Goal: Transaction & Acquisition: Obtain resource

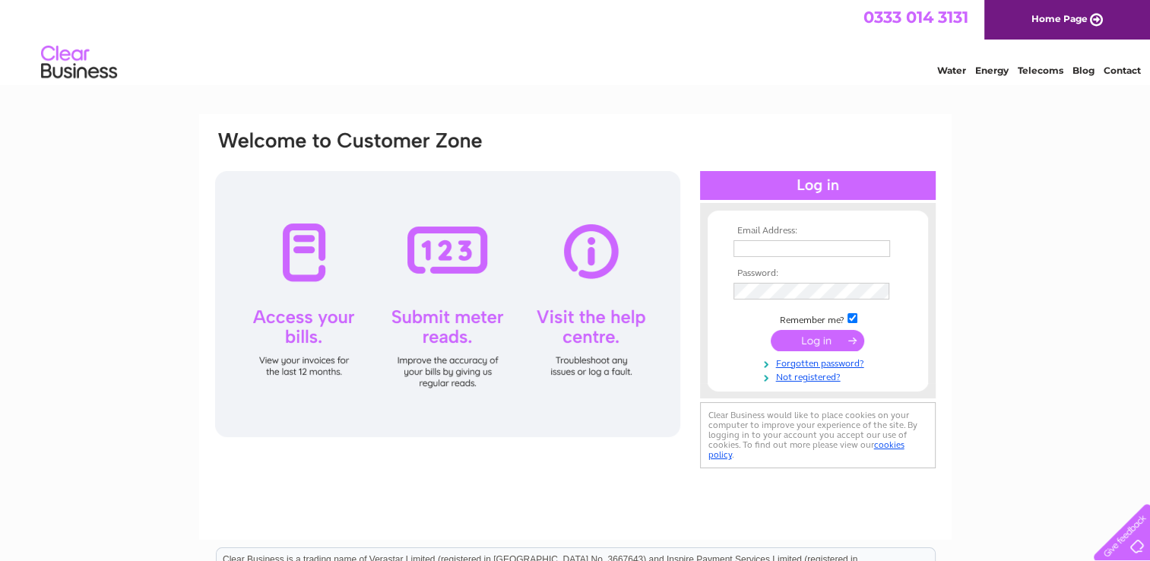
type input "thearisaighotel@gmail.com"
click at [753, 249] on input "thearisaighotel@gmail.com" at bounding box center [812, 248] width 157 height 17
drag, startPoint x: 716, startPoint y: 345, endPoint x: 733, endPoint y: 358, distance: 21.1
click at [716, 345] on form "Email Address: thearisaighotel@gmail.com Password:" at bounding box center [818, 304] width 220 height 157
click at [813, 341] on input "submit" at bounding box center [818, 340] width 94 height 21
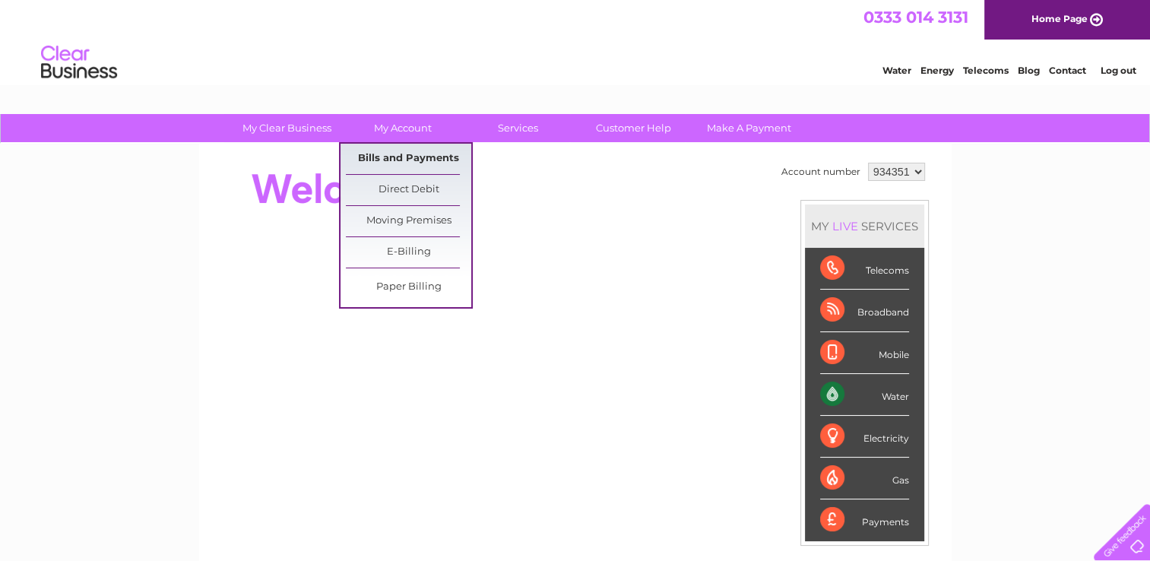
click at [400, 163] on link "Bills and Payments" at bounding box center [408, 159] width 125 height 30
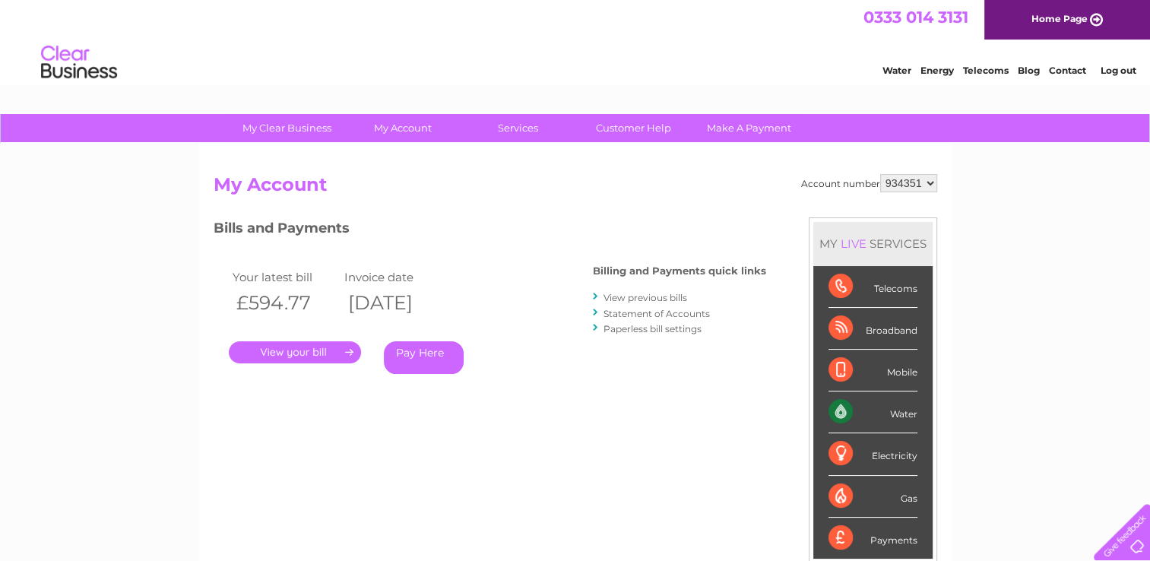
click at [297, 357] on link "." at bounding box center [295, 352] width 132 height 22
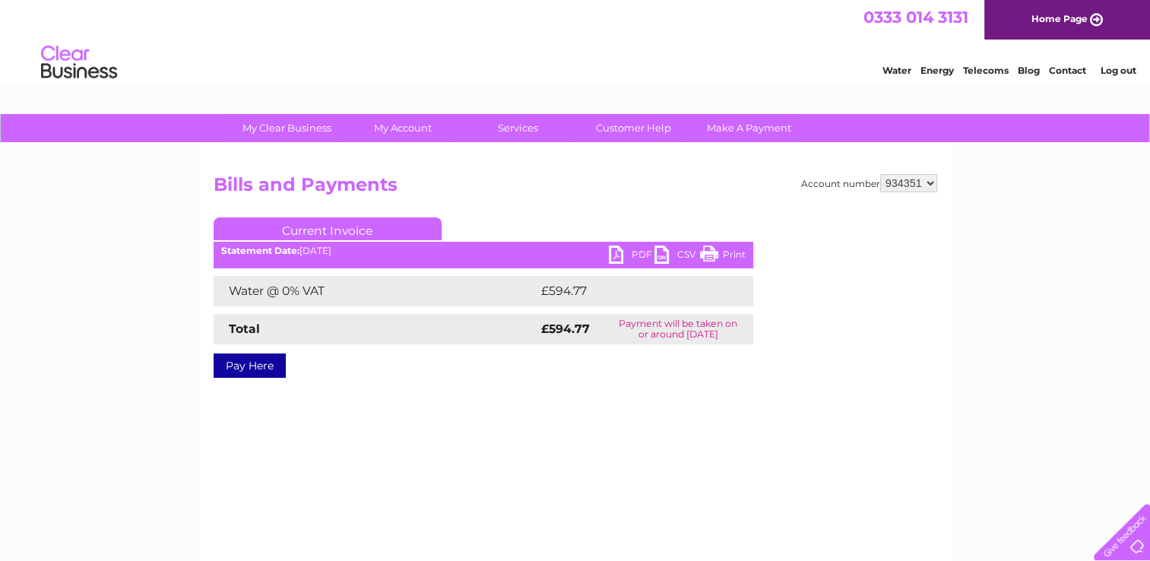
click at [620, 253] on link "PDF" at bounding box center [632, 257] width 46 height 22
drag, startPoint x: 286, startPoint y: 47, endPoint x: 322, endPoint y: 44, distance: 35.9
click at [286, 47] on div "Water Energy Telecoms Blog Contact Log out" at bounding box center [575, 64] width 1150 height 49
